Goal: Communication & Community: Answer question/provide support

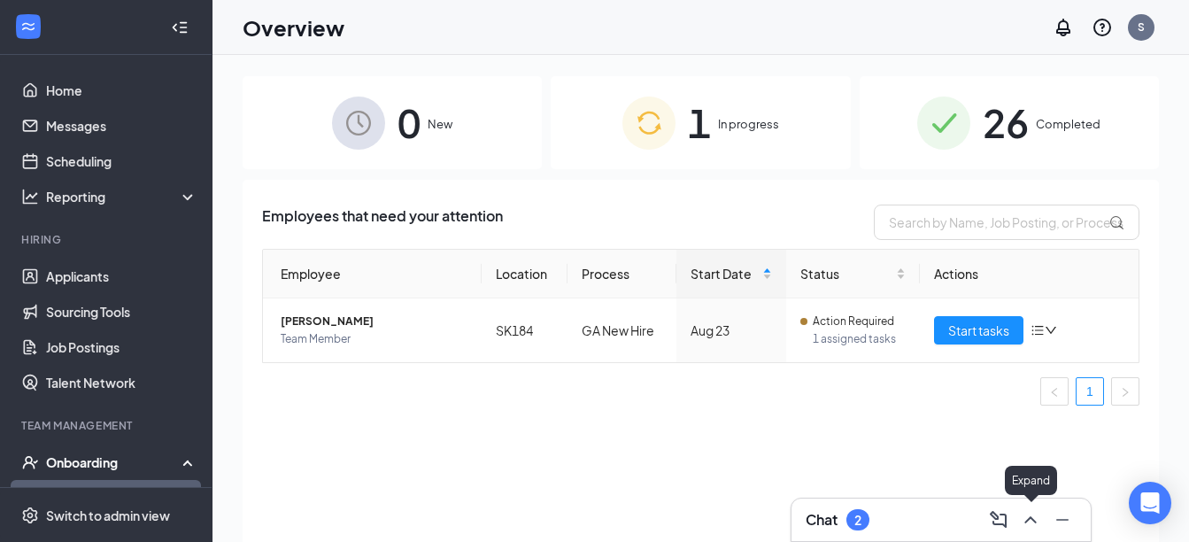
click at [1036, 518] on icon "ChevronUp" at bounding box center [1030, 519] width 21 height 21
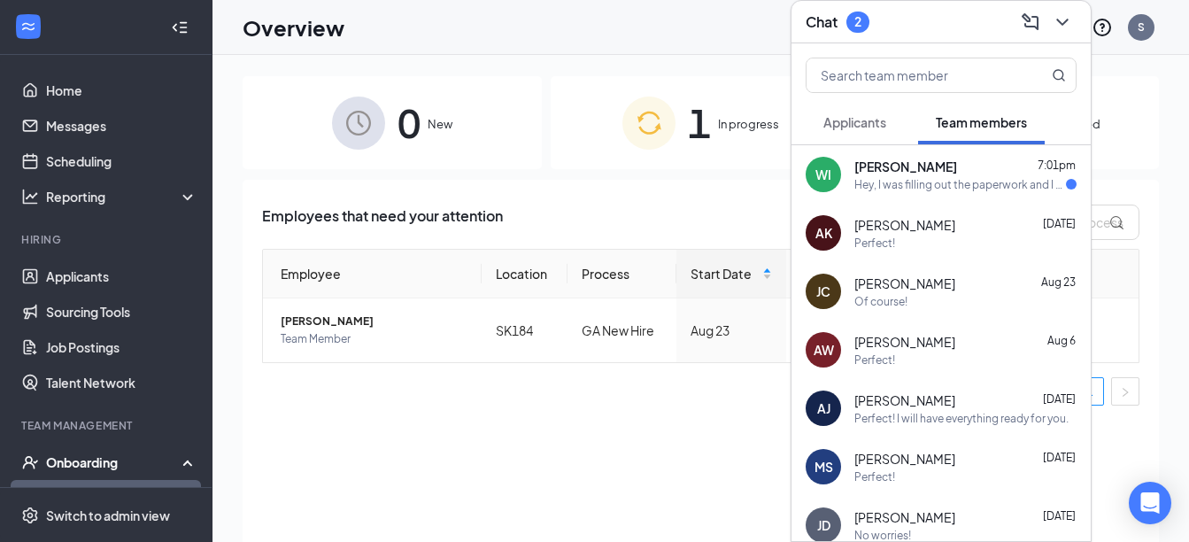
click at [965, 186] on div "Hey, I was filling out the paperwork and I couldn't find my Social Security car…" at bounding box center [960, 184] width 212 height 15
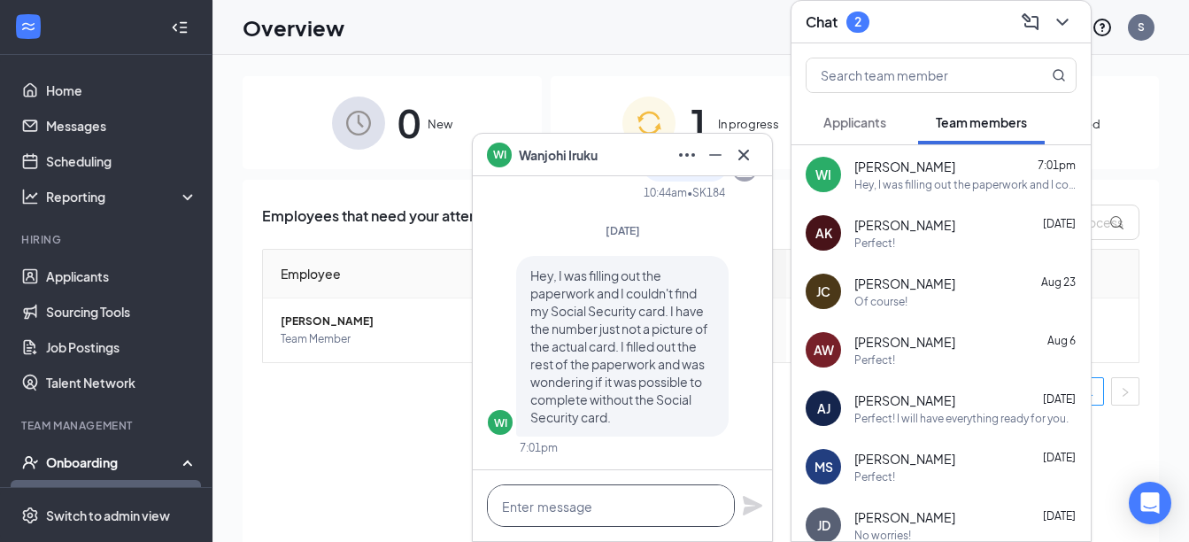
click at [616, 498] on textarea at bounding box center [611, 505] width 248 height 42
type textarea "D"
click at [637, 509] on textarea "Hey, does it ask for the picture" at bounding box center [611, 505] width 248 height 42
click at [702, 492] on textarea "Hey, does it ask for a picture" at bounding box center [611, 505] width 248 height 42
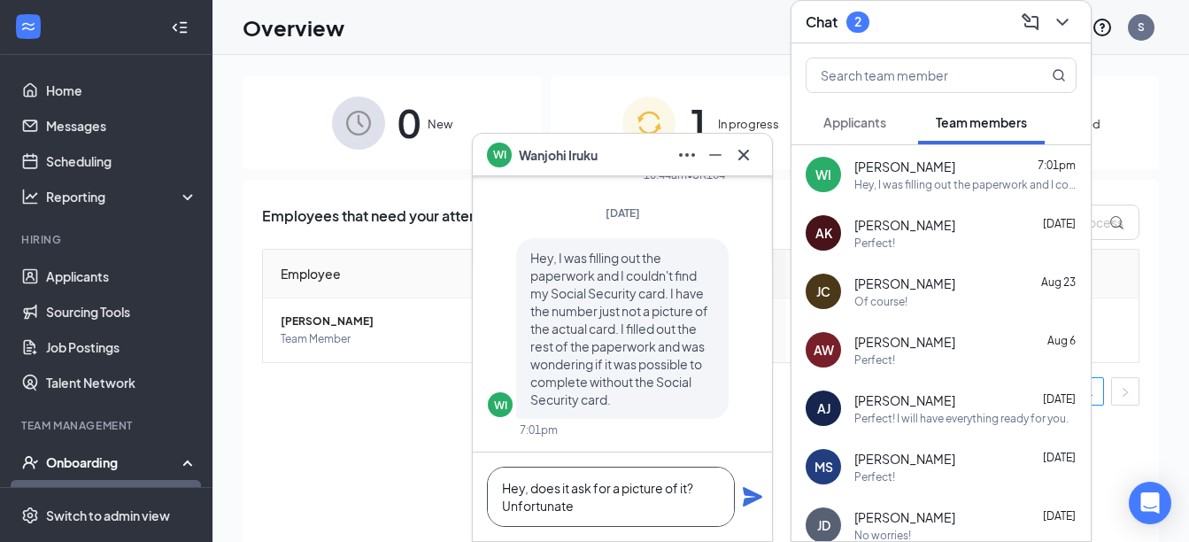
click at [574, 506] on textarea "Hey, does it ask for a picture of it? Unfortunate" at bounding box center [611, 497] width 248 height 60
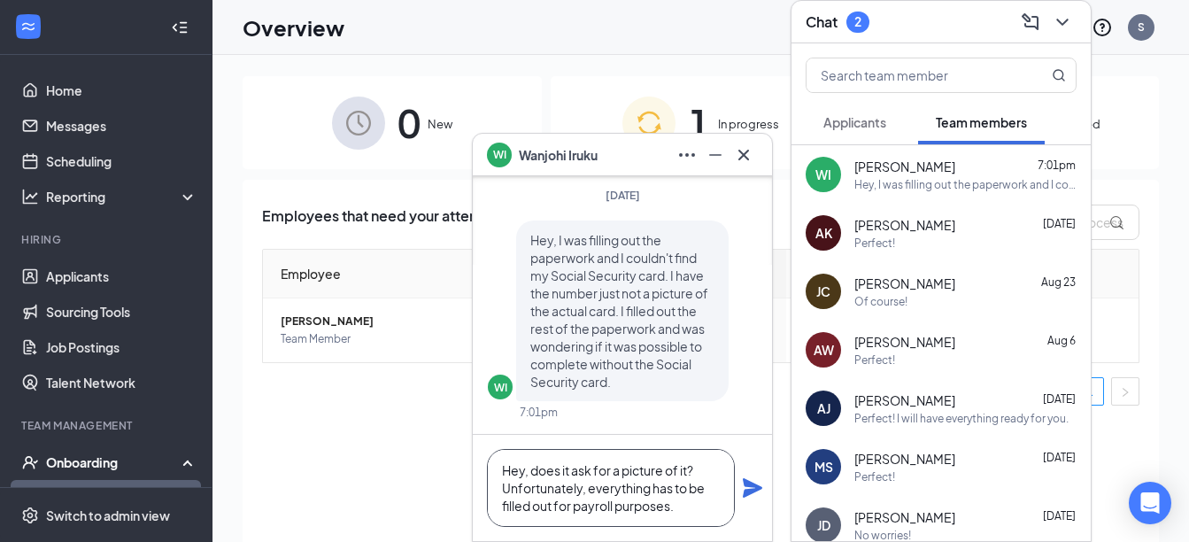
type textarea "Hey, does it ask for a picture of it? Unfortunately, everything has to be fille…"
click at [750, 494] on icon "Plane" at bounding box center [752, 487] width 19 height 19
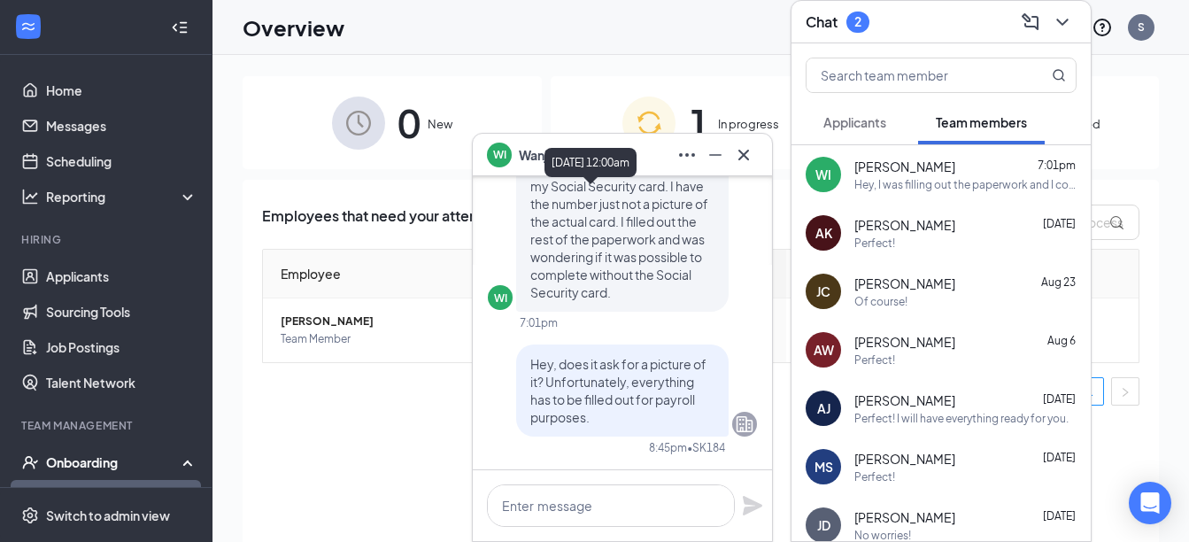
scroll to position [0, 0]
click at [749, 155] on icon "Cross" at bounding box center [743, 154] width 21 height 21
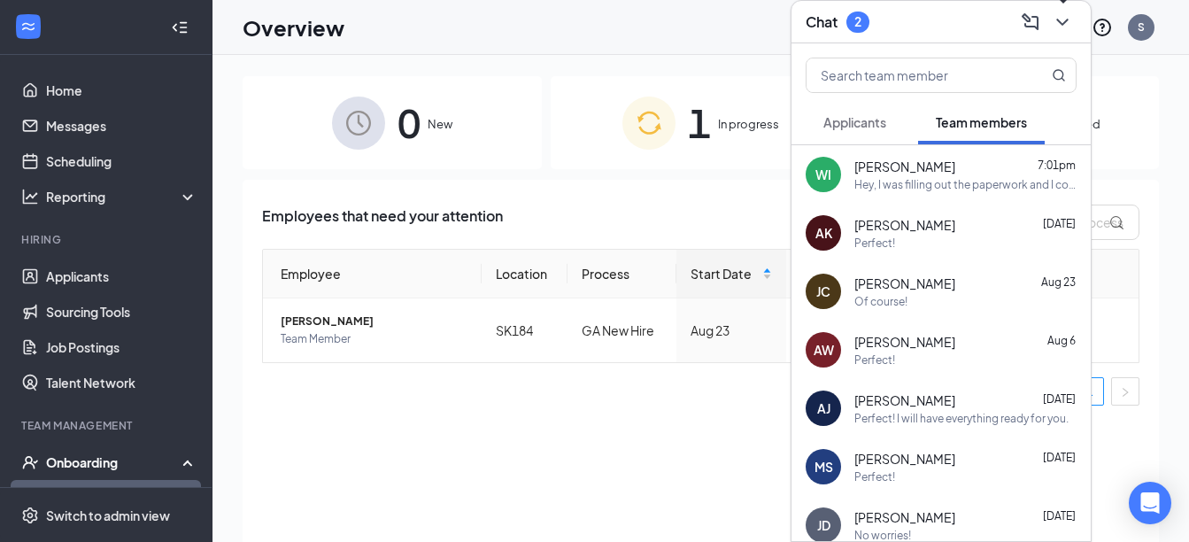
click at [1062, 32] on icon "ChevronDown" at bounding box center [1062, 22] width 21 height 21
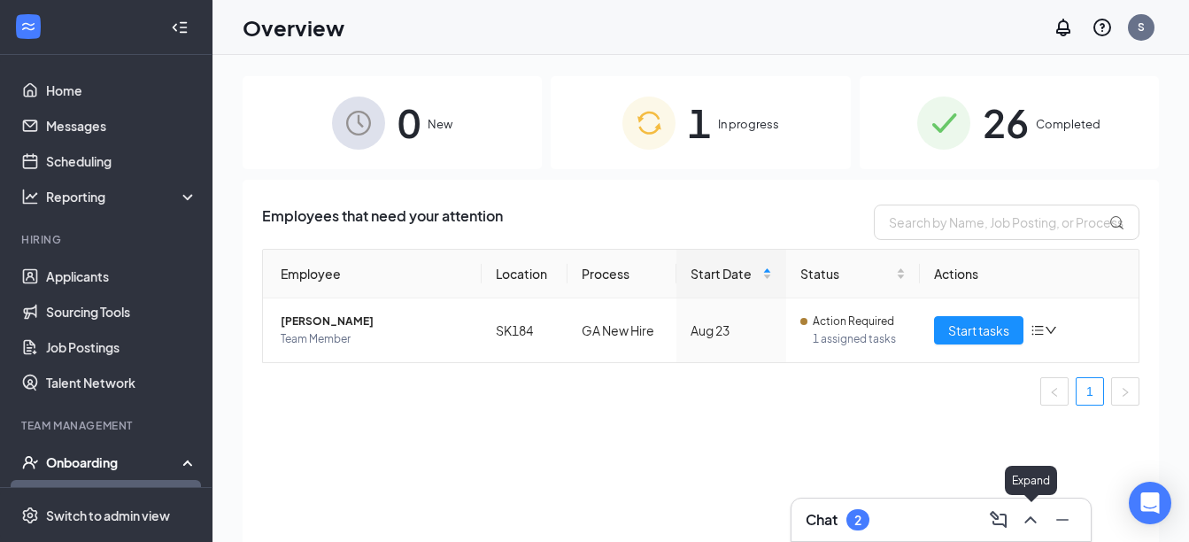
click at [1037, 519] on icon "ChevronUp" at bounding box center [1030, 519] width 21 height 21
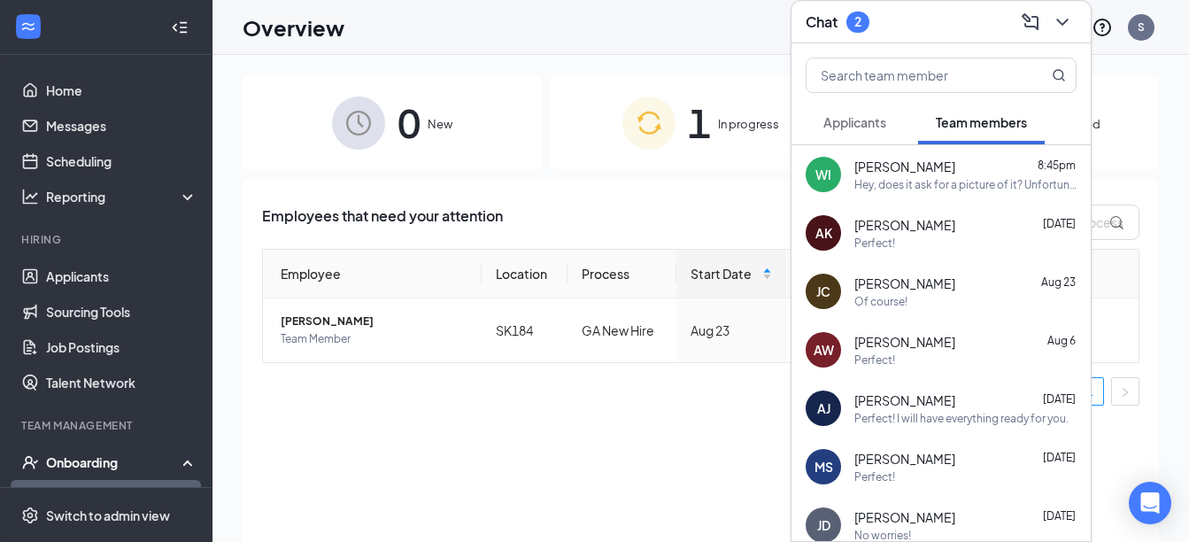
click at [842, 106] on button "Applicants" at bounding box center [855, 122] width 98 height 44
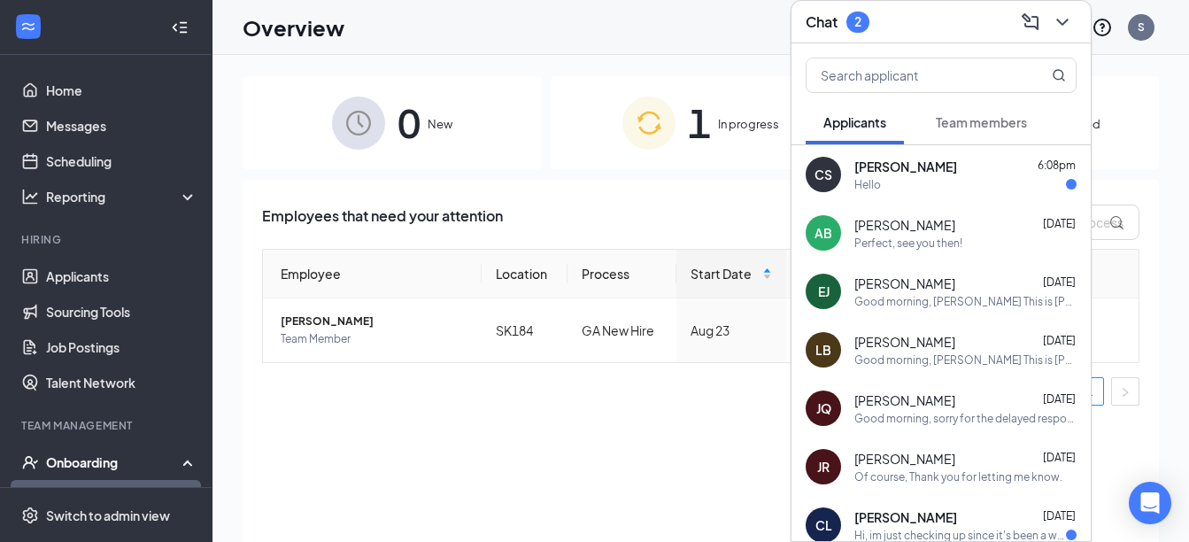
click at [992, 110] on button "Team members" at bounding box center [981, 122] width 127 height 44
